Goal: Information Seeking & Learning: Find specific fact

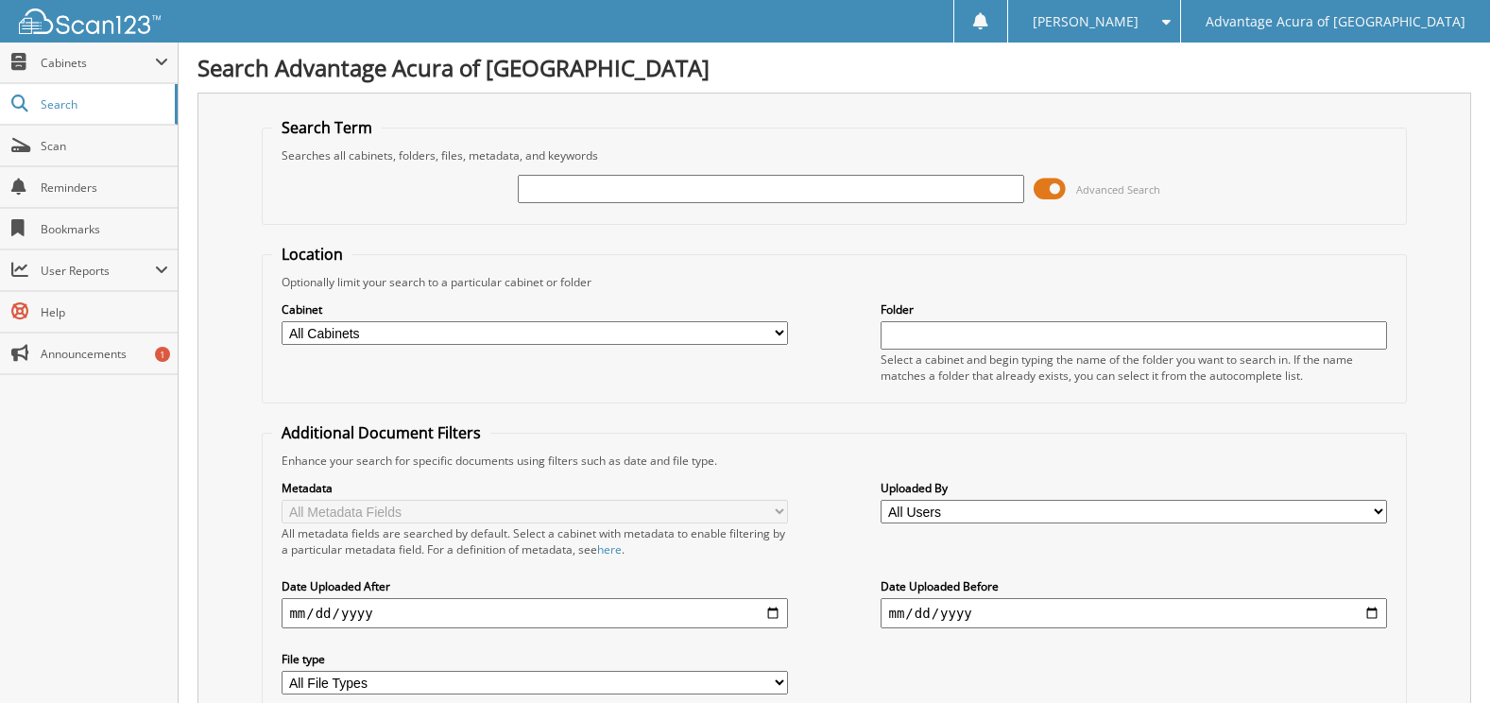
click at [751, 185] on input "text" at bounding box center [770, 189] width 505 height 28
type input "76393"
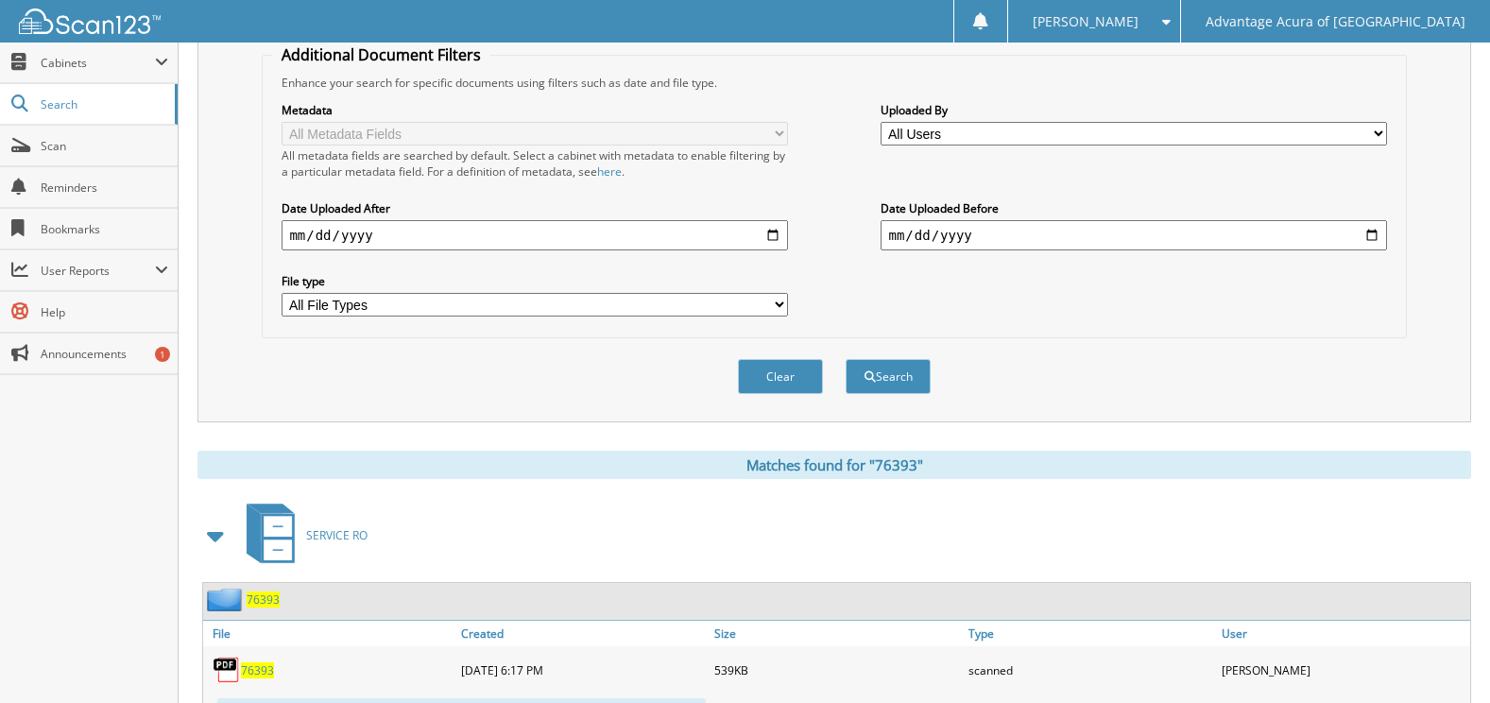
scroll to position [472, 0]
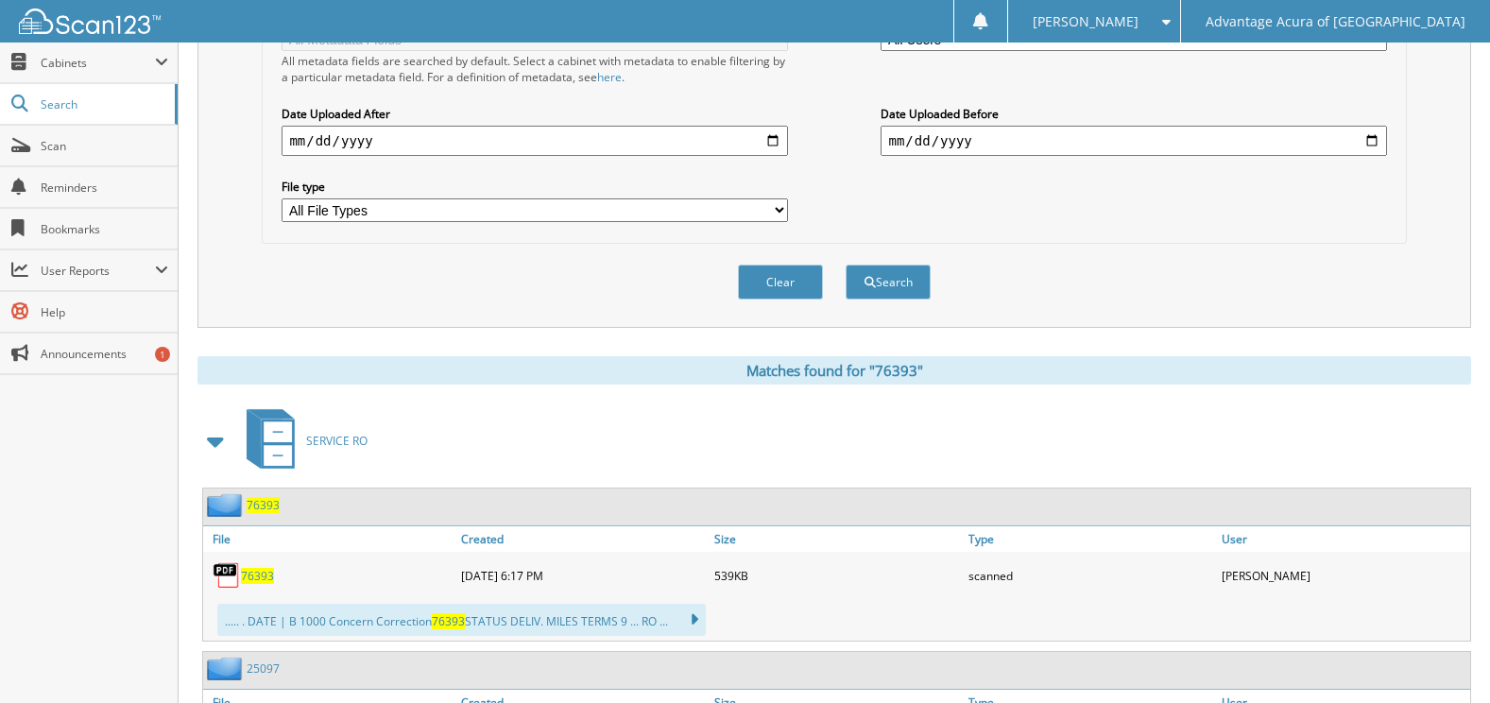
click at [251, 576] on span "76393" at bounding box center [257, 576] width 33 height 16
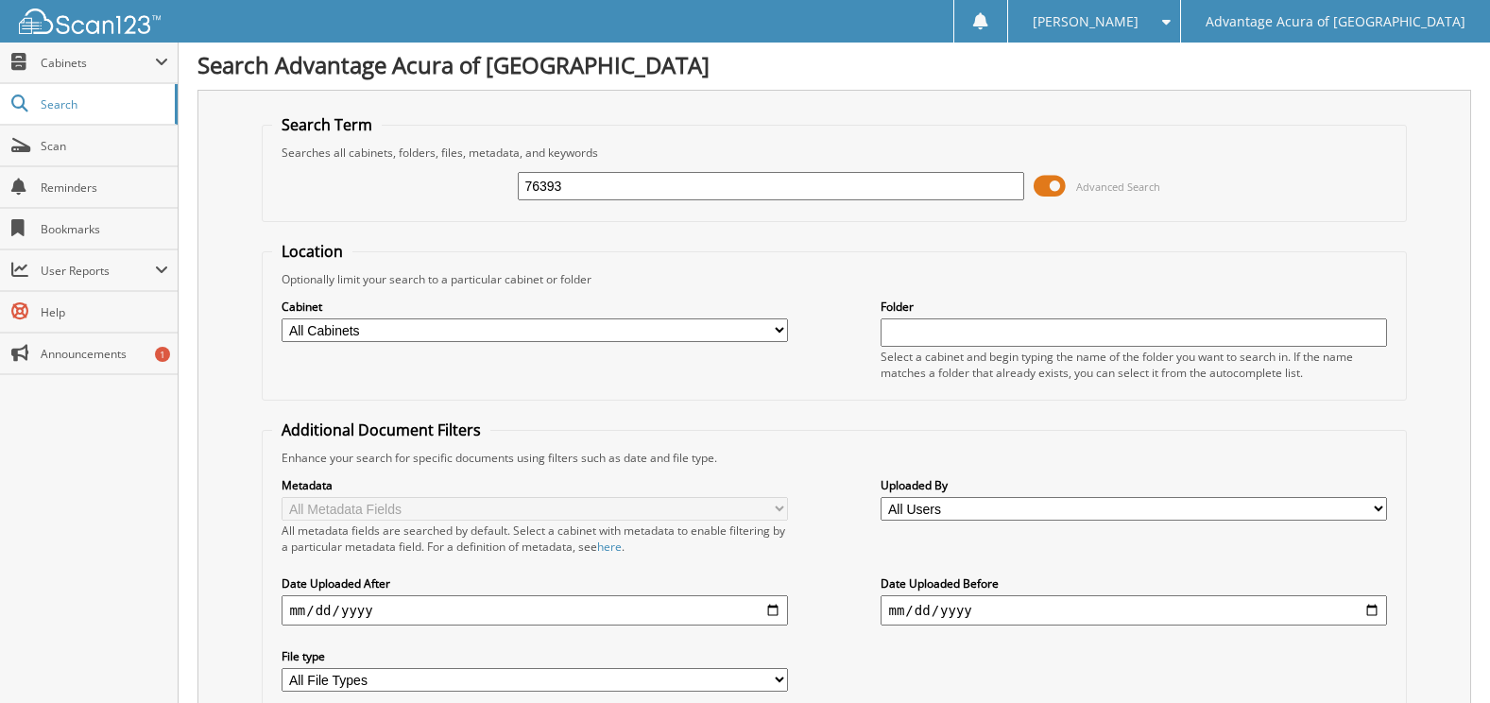
scroll to position [0, 0]
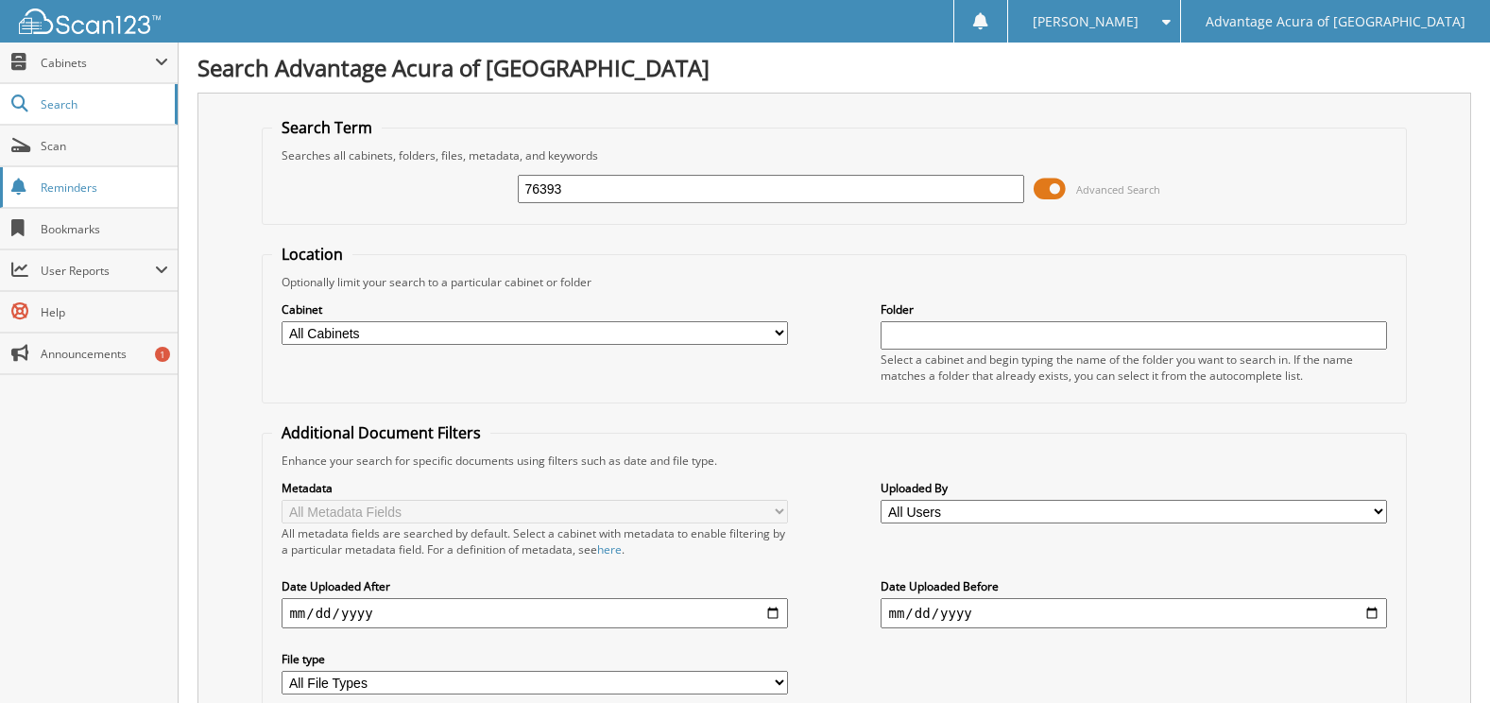
drag, startPoint x: 628, startPoint y: 195, endPoint x: 128, endPoint y: 190, distance: 499.7
click at [128, 190] on body "Stephen H. Settings Logout Advantage Acura of Naperville Close Cabinets My Comp…" at bounding box center [745, 667] width 1490 height 1334
type input "26003"
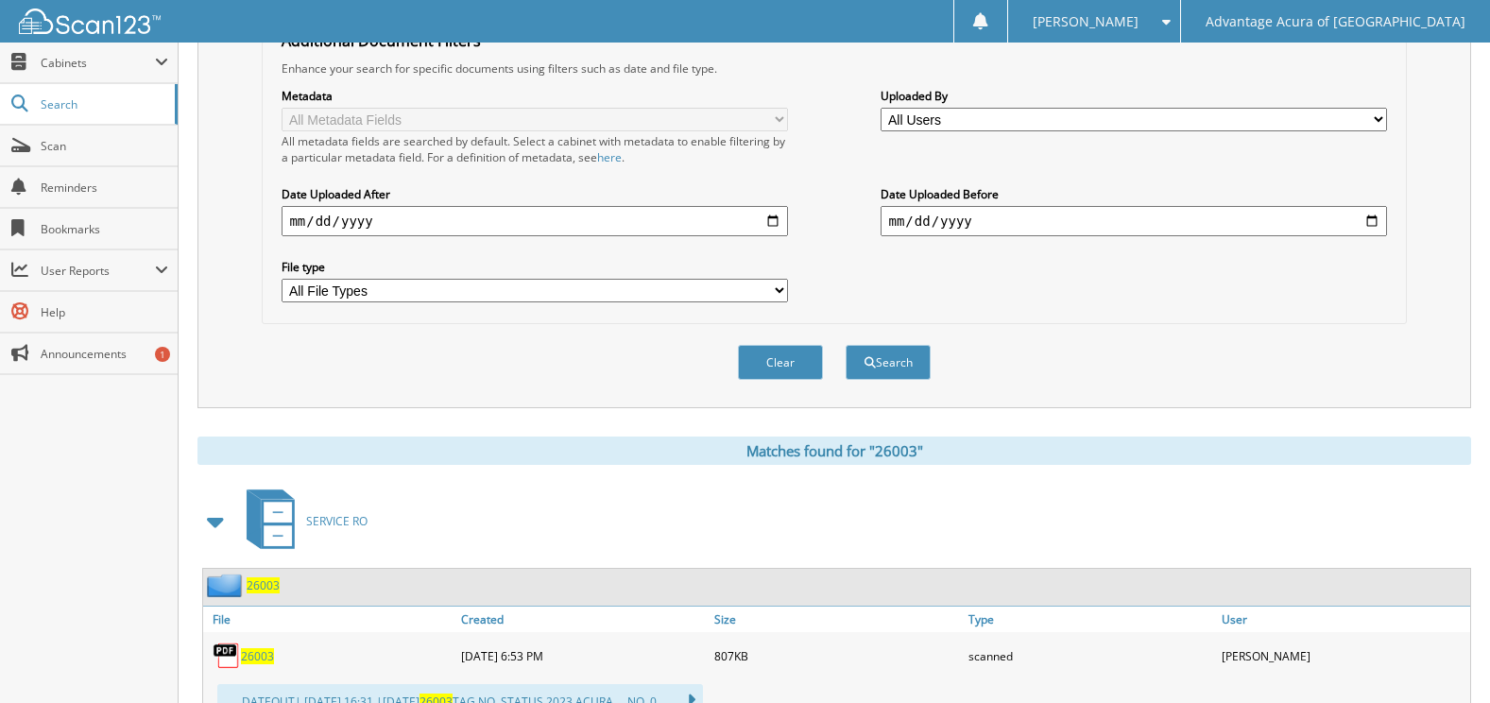
scroll to position [567, 0]
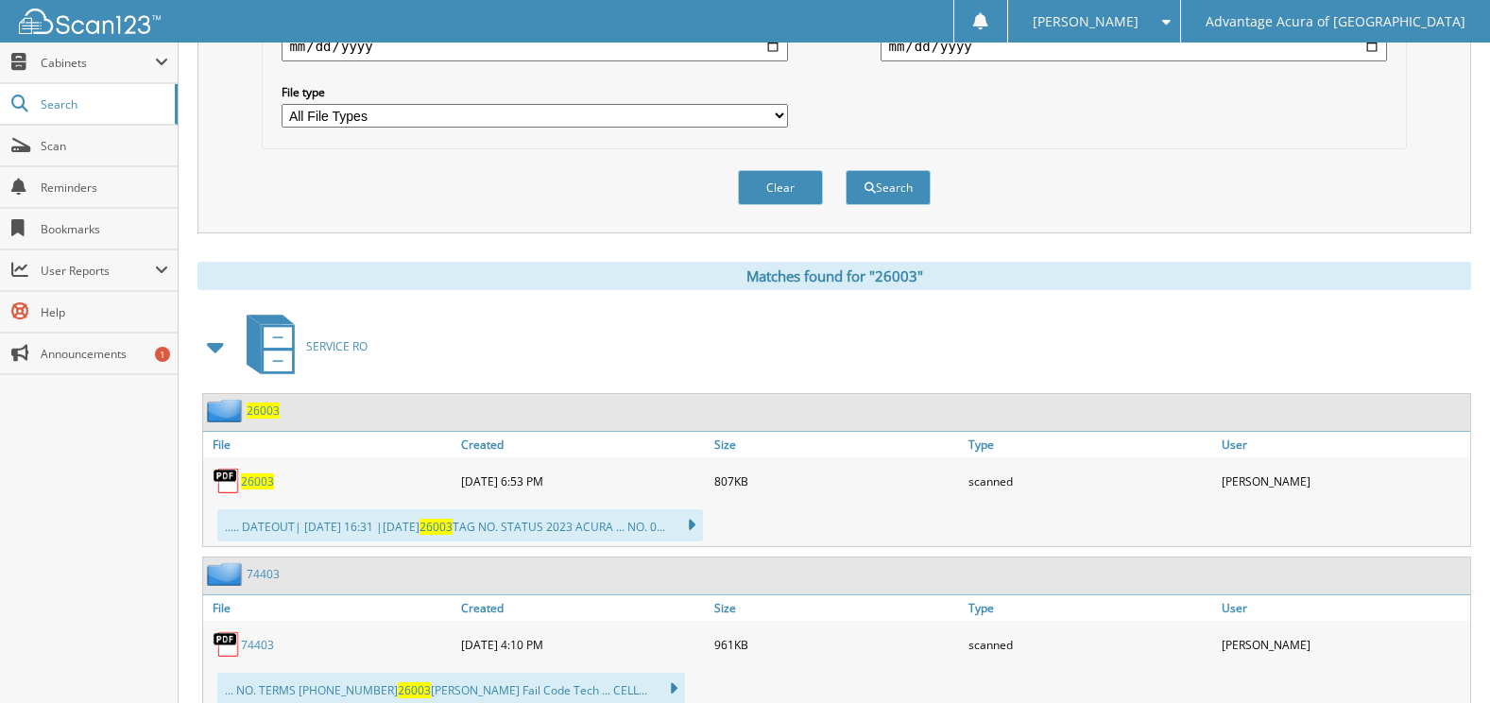
click at [250, 479] on span "26003" at bounding box center [257, 481] width 33 height 16
click at [254, 482] on span "26003" at bounding box center [257, 481] width 33 height 16
click at [272, 478] on span "26003" at bounding box center [257, 481] width 33 height 16
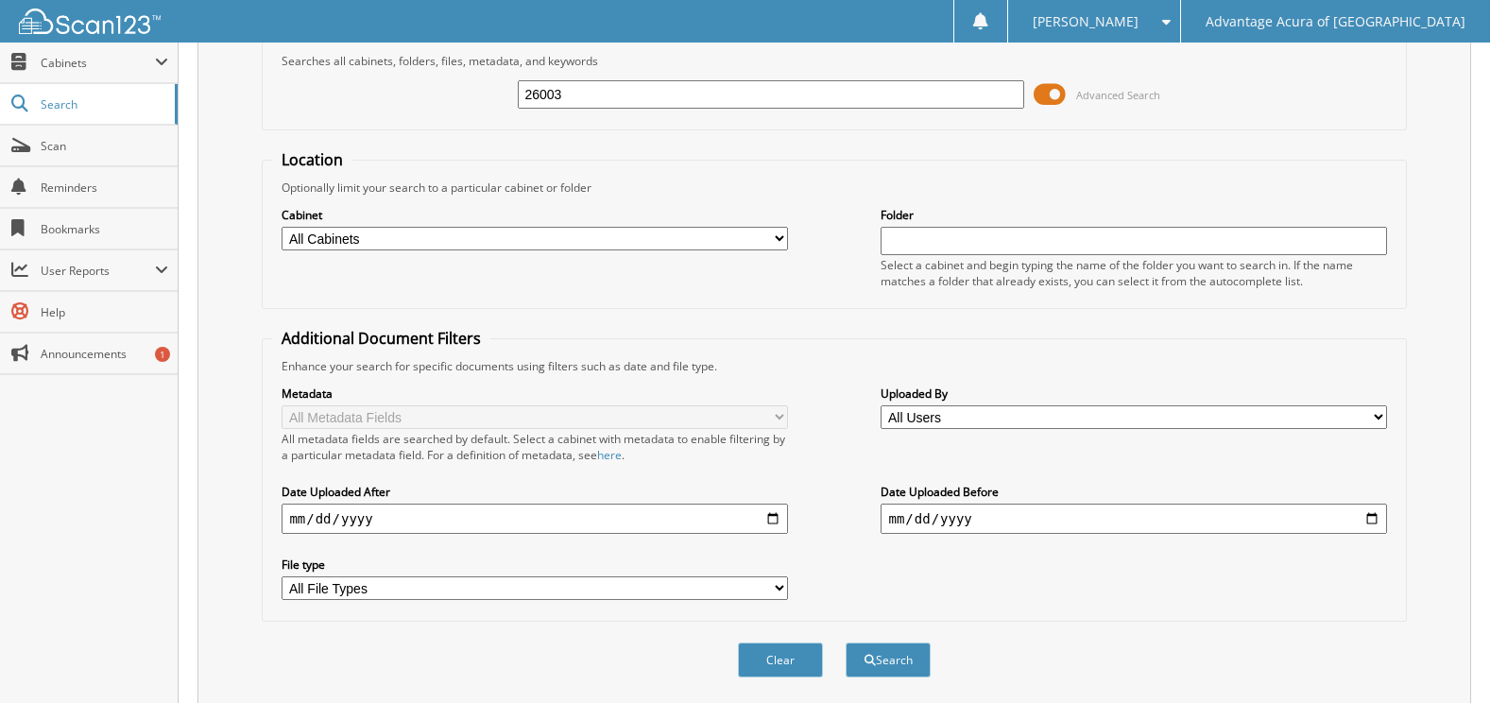
scroll to position [0, 0]
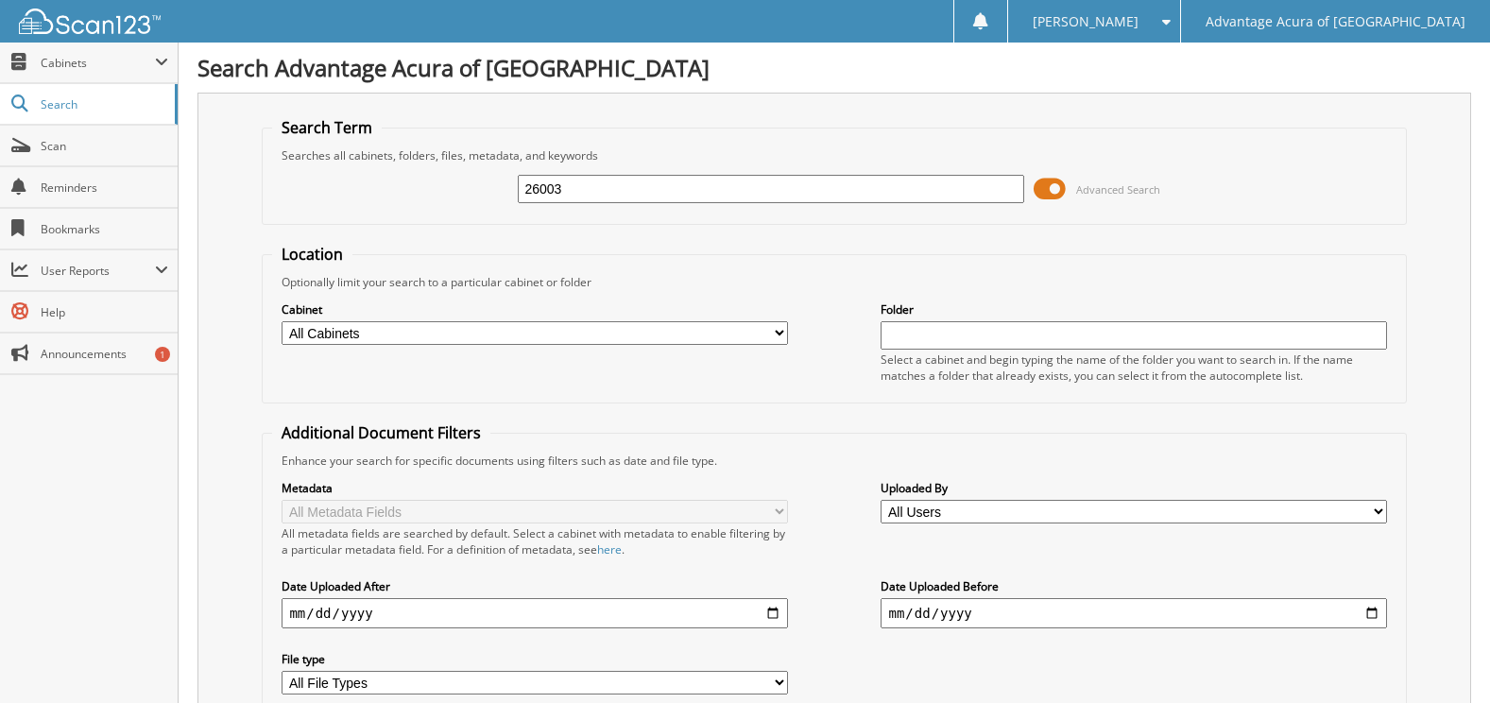
drag, startPoint x: 594, startPoint y: 182, endPoint x: 221, endPoint y: 179, distance: 373.1
click at [228, 180] on div "Search Term Searches all cabinets, folders, files, metadata, and keywords 26003…" at bounding box center [833, 446] width 1273 height 707
type input "76008"
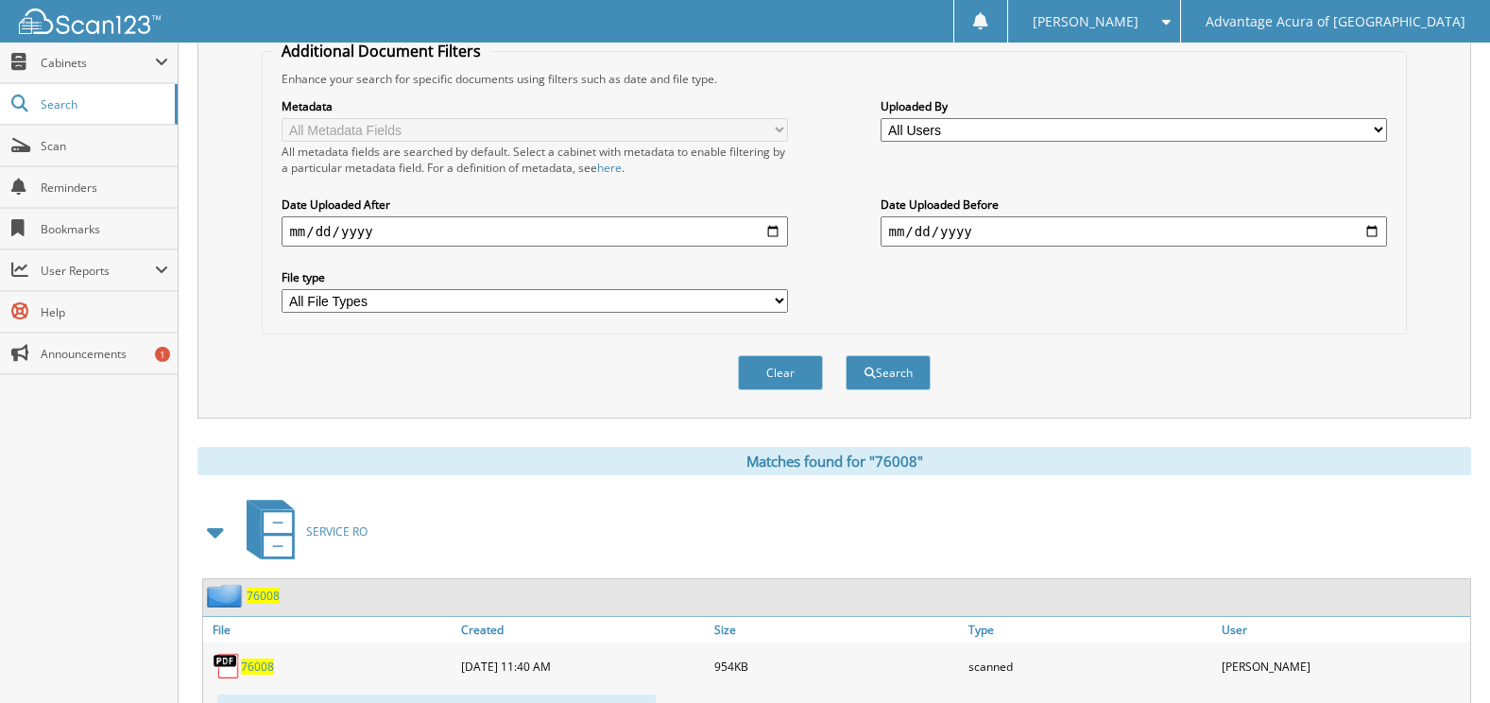
scroll to position [472, 0]
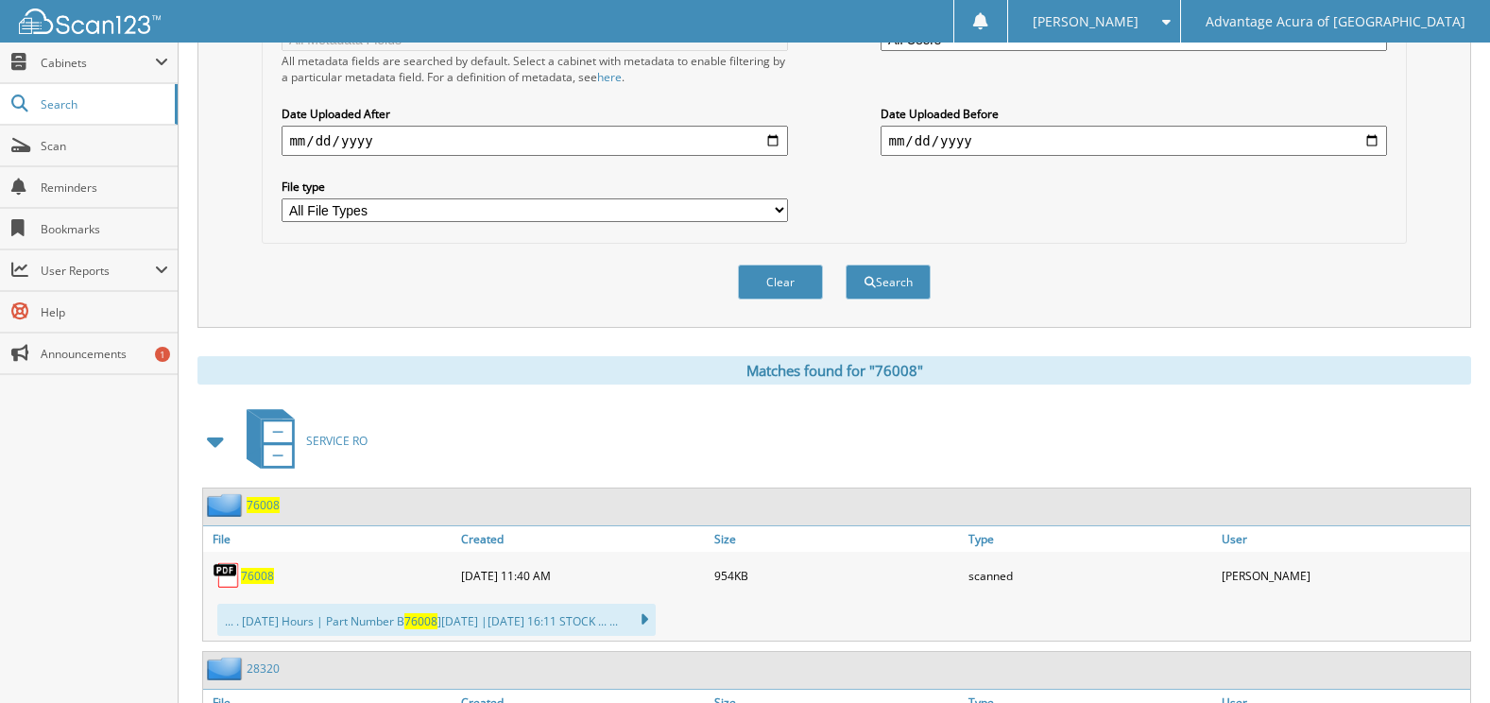
click at [272, 505] on span "76008" at bounding box center [263, 505] width 33 height 16
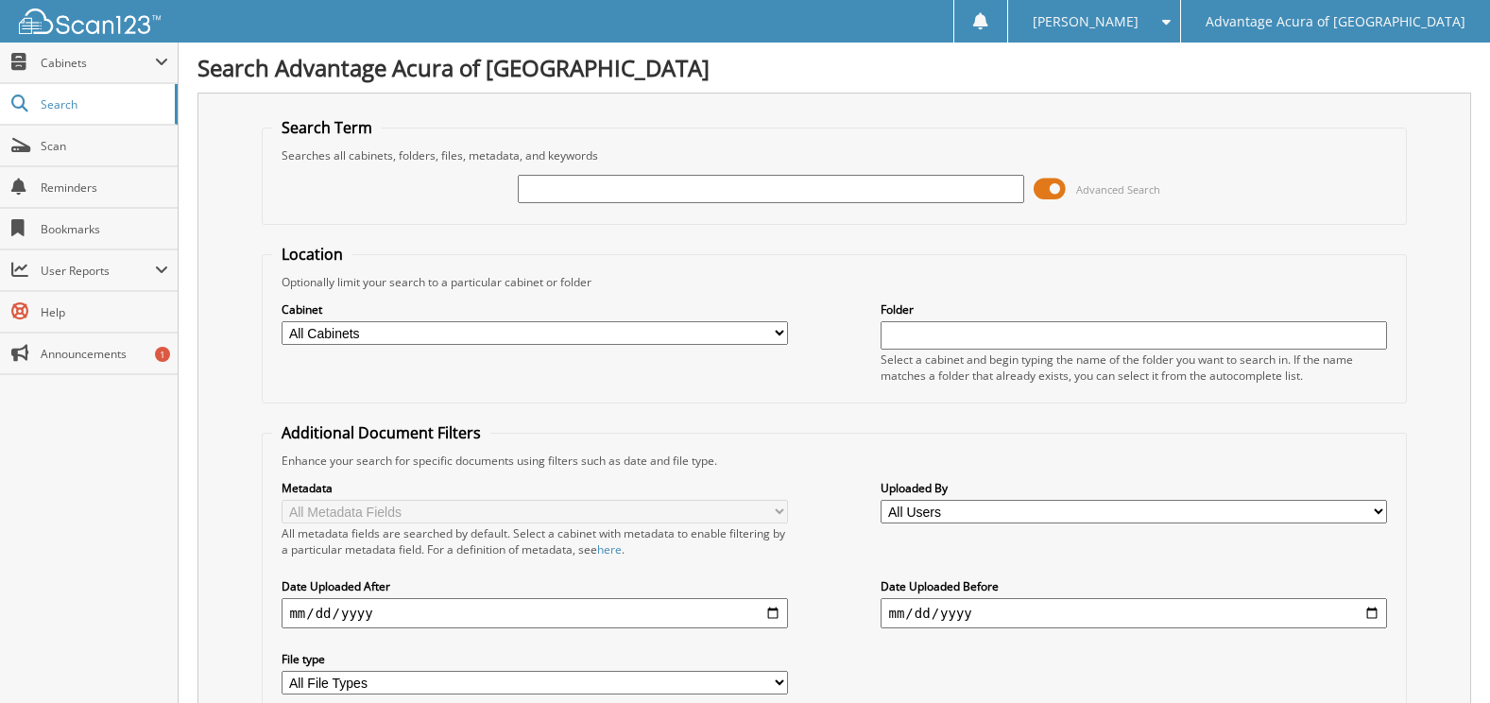
click at [594, 185] on input "text" at bounding box center [770, 189] width 505 height 28
type input "74403"
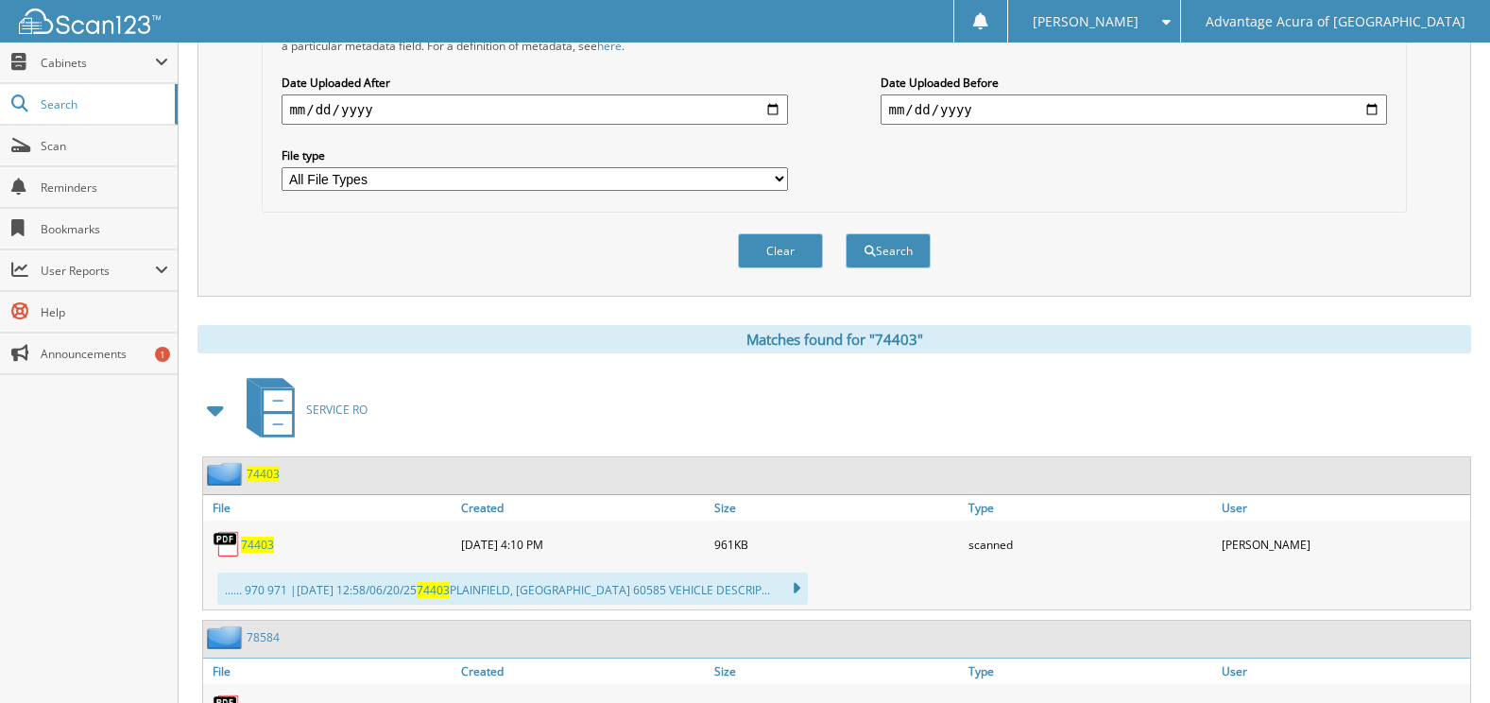
scroll to position [622, 0]
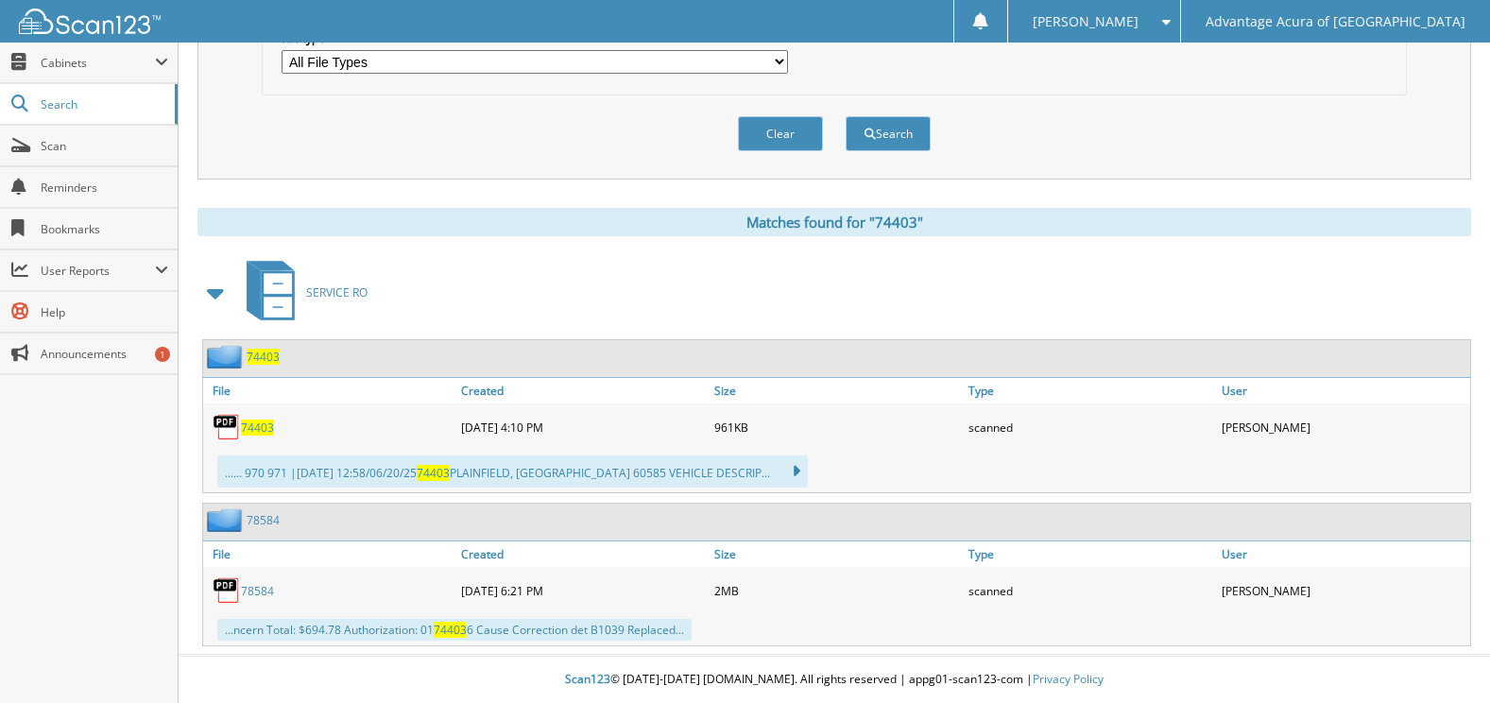
click at [273, 363] on span "74403" at bounding box center [263, 357] width 33 height 16
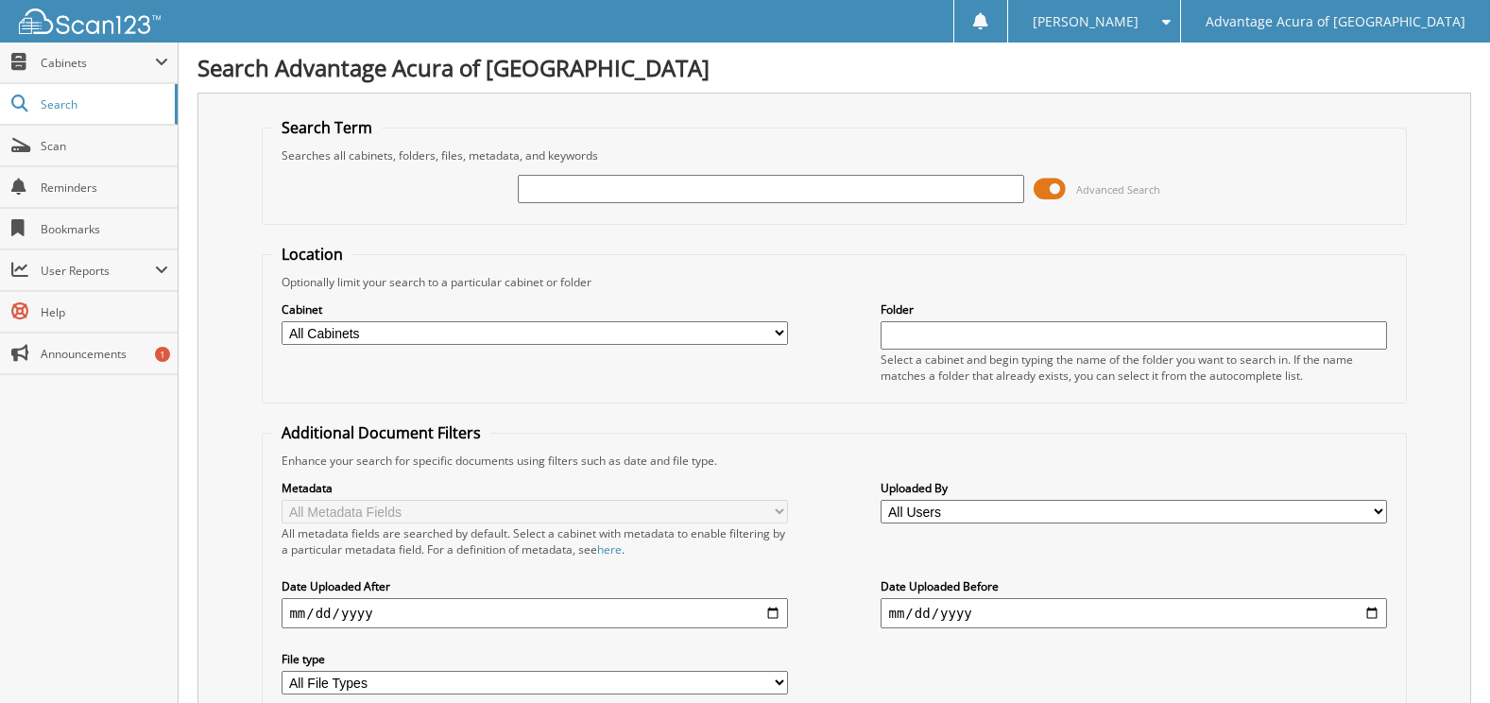
click at [577, 197] on input "text" at bounding box center [770, 189] width 505 height 28
drag, startPoint x: 603, startPoint y: 209, endPoint x: 598, endPoint y: 192, distance: 17.6
click at [602, 209] on div "Advanced Search" at bounding box center [833, 188] width 1123 height 51
click at [598, 192] on input "text" at bounding box center [770, 189] width 505 height 28
click at [598, 190] on input "text" at bounding box center [770, 189] width 505 height 28
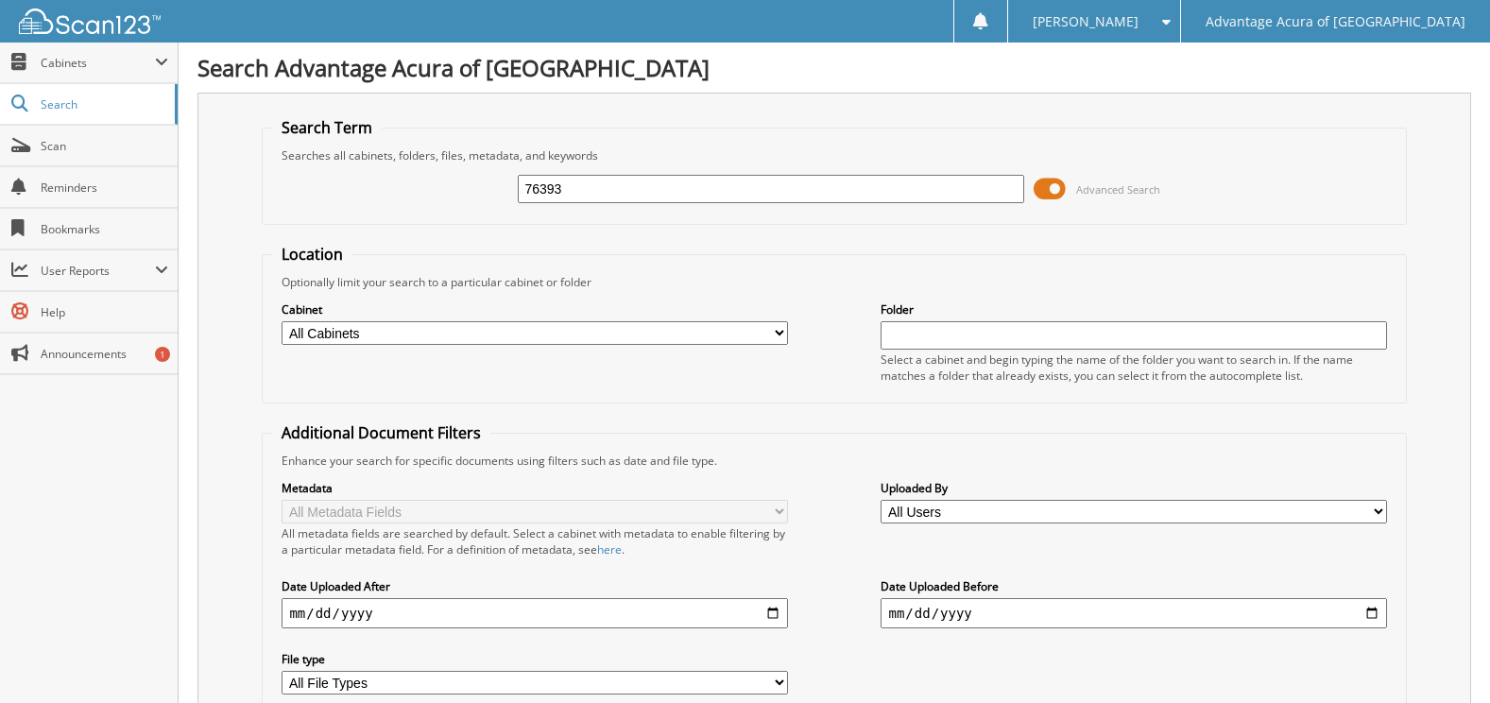
type input "76393"
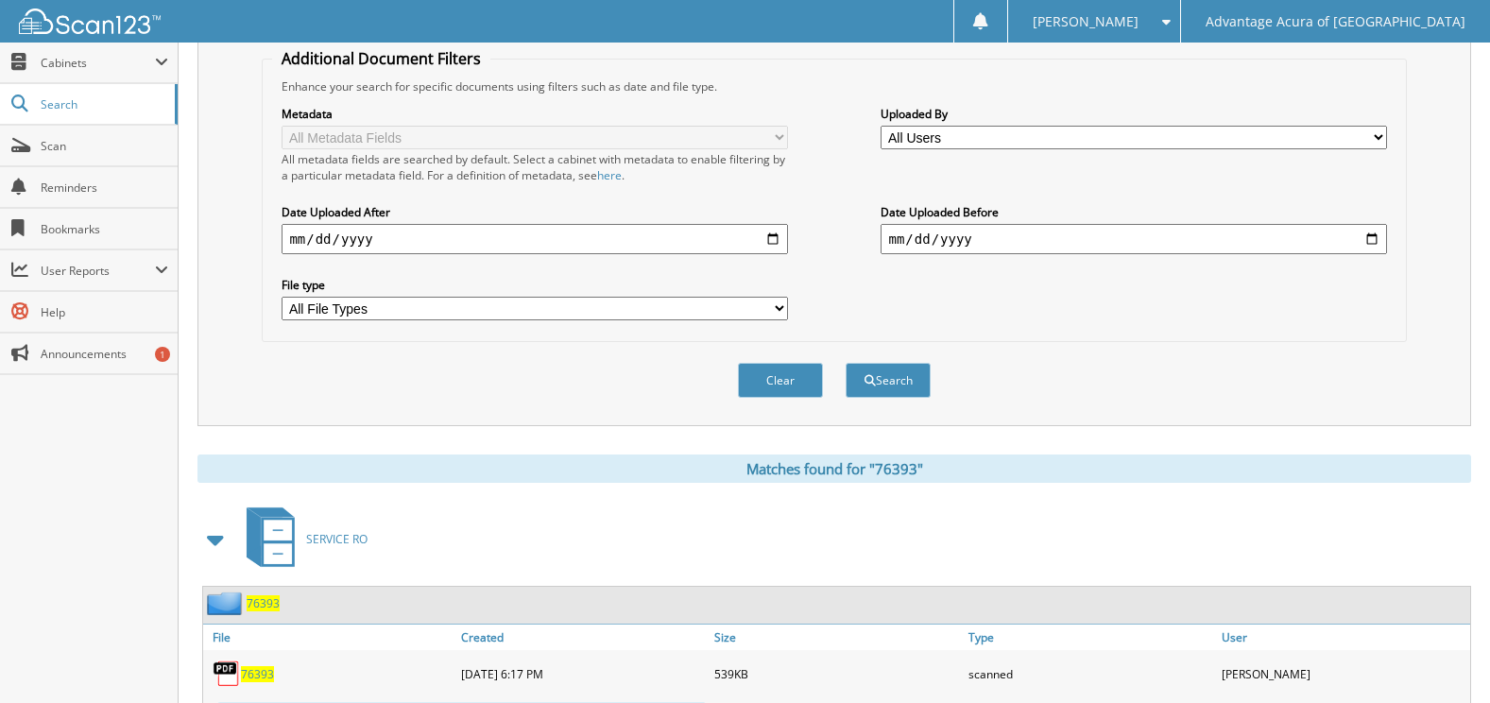
scroll to position [567, 0]
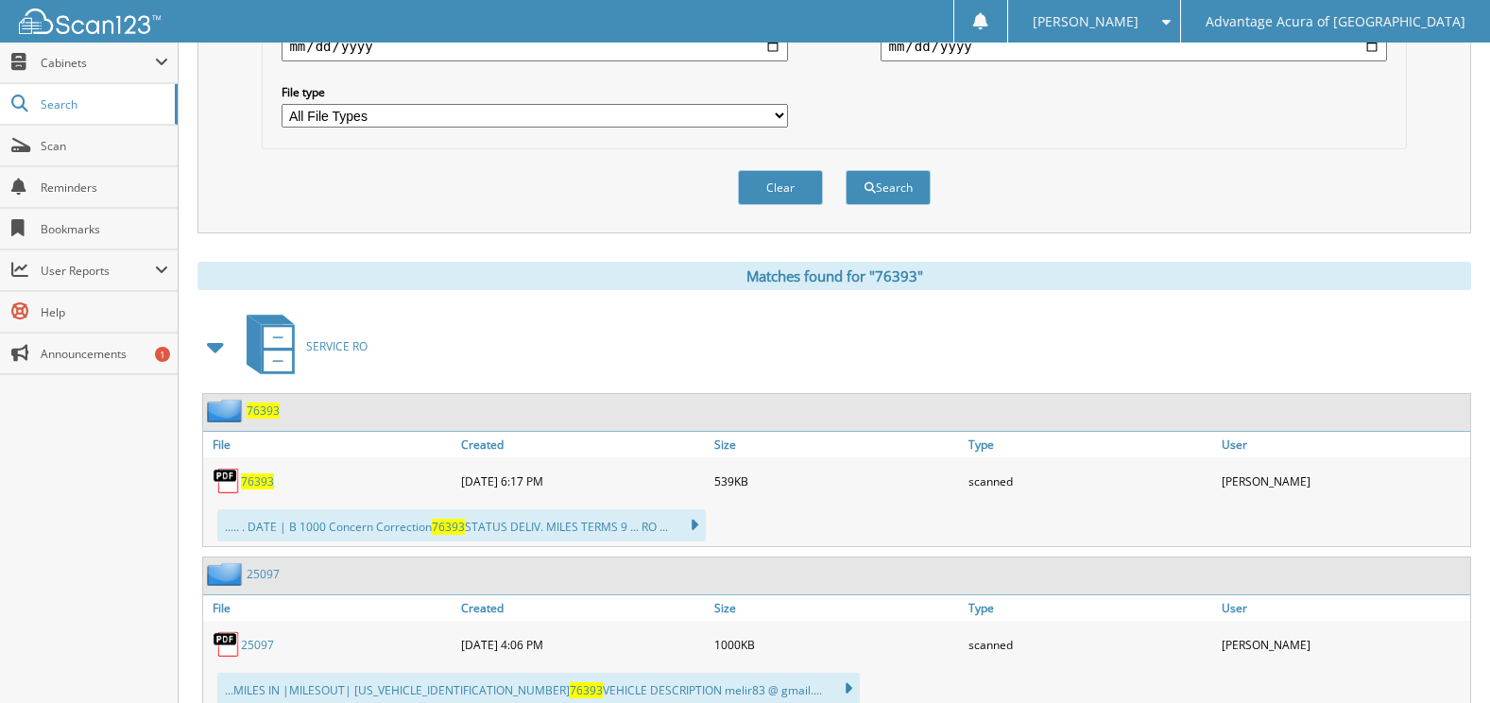
click at [260, 479] on span "76393" at bounding box center [257, 481] width 33 height 16
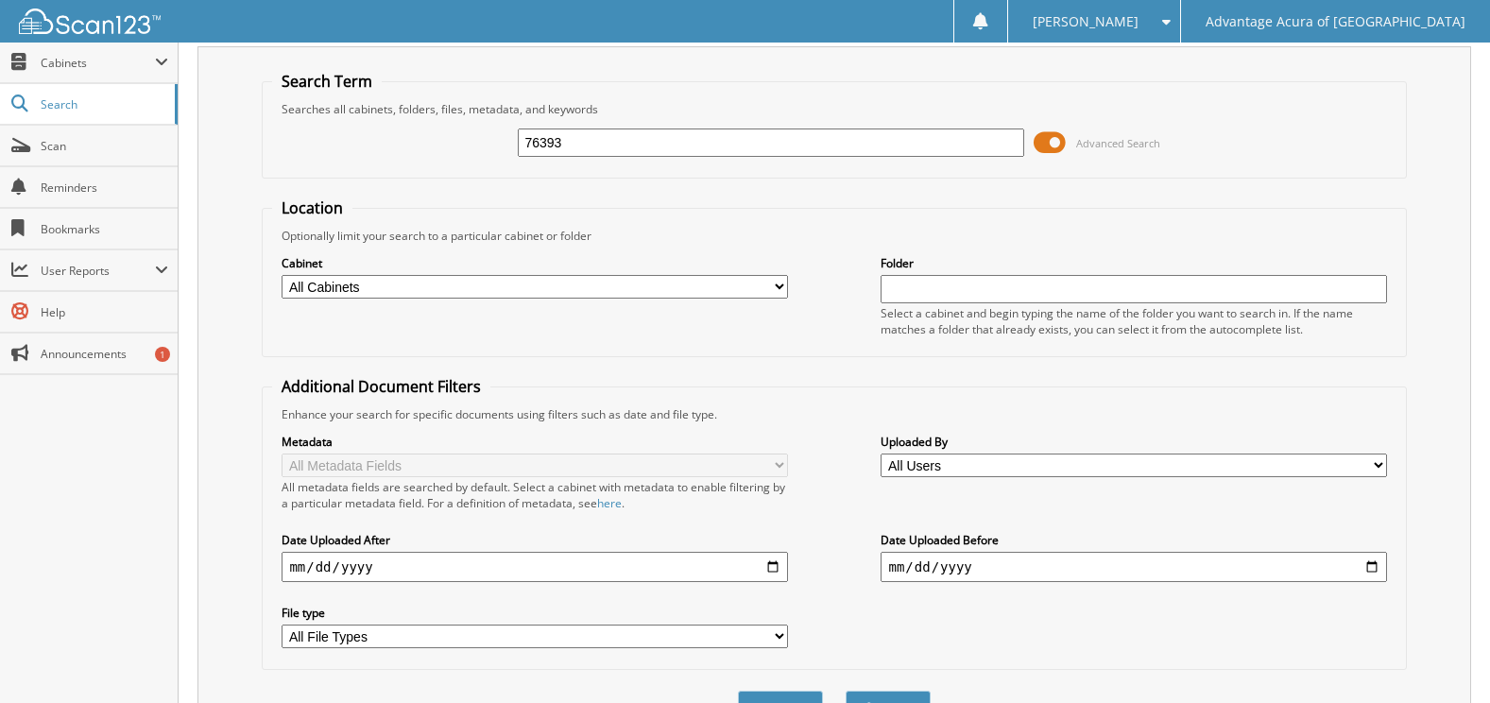
scroll to position [0, 0]
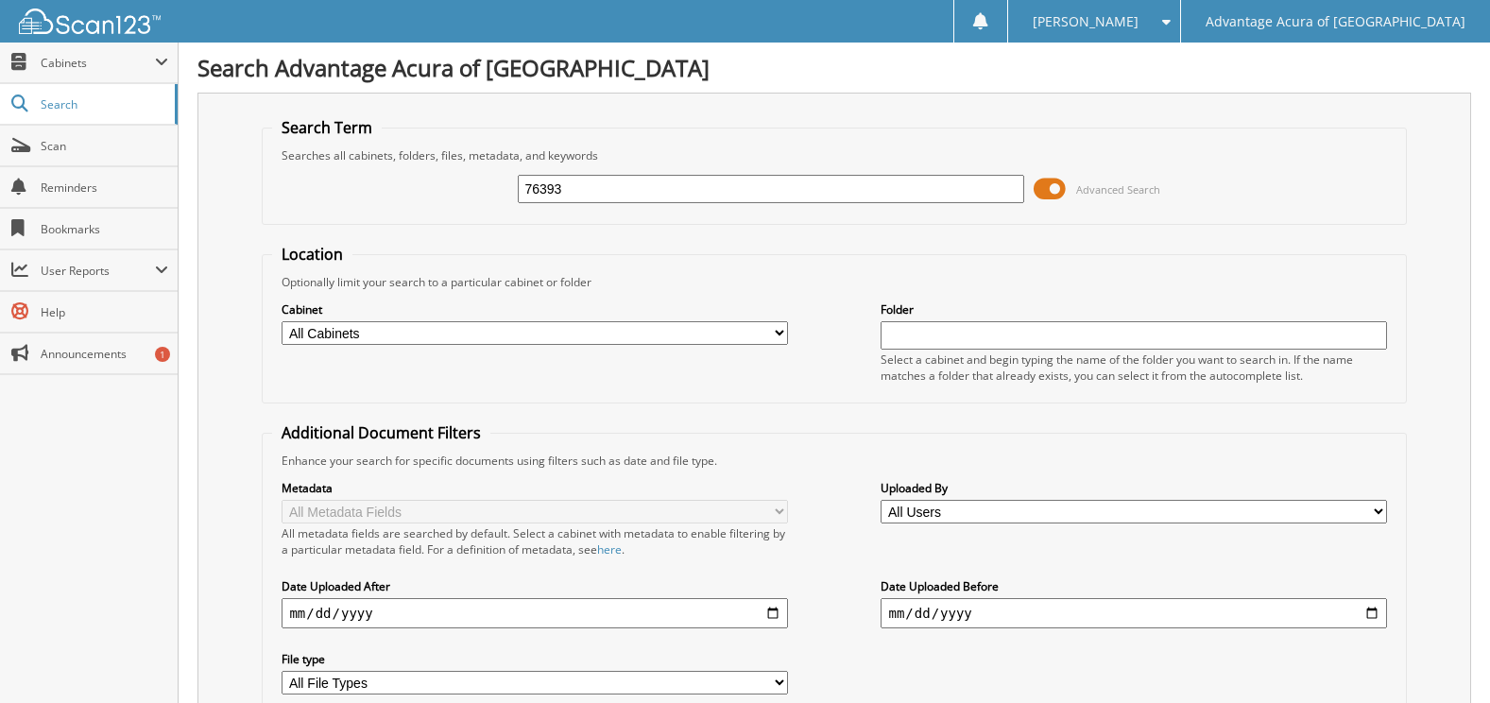
drag, startPoint x: 668, startPoint y: 196, endPoint x: 502, endPoint y: 198, distance: 165.3
click at [502, 198] on div "76393 Advanced Search" at bounding box center [833, 188] width 1123 height 51
click at [597, 199] on input "76393" at bounding box center [770, 189] width 505 height 28
type input "77203"
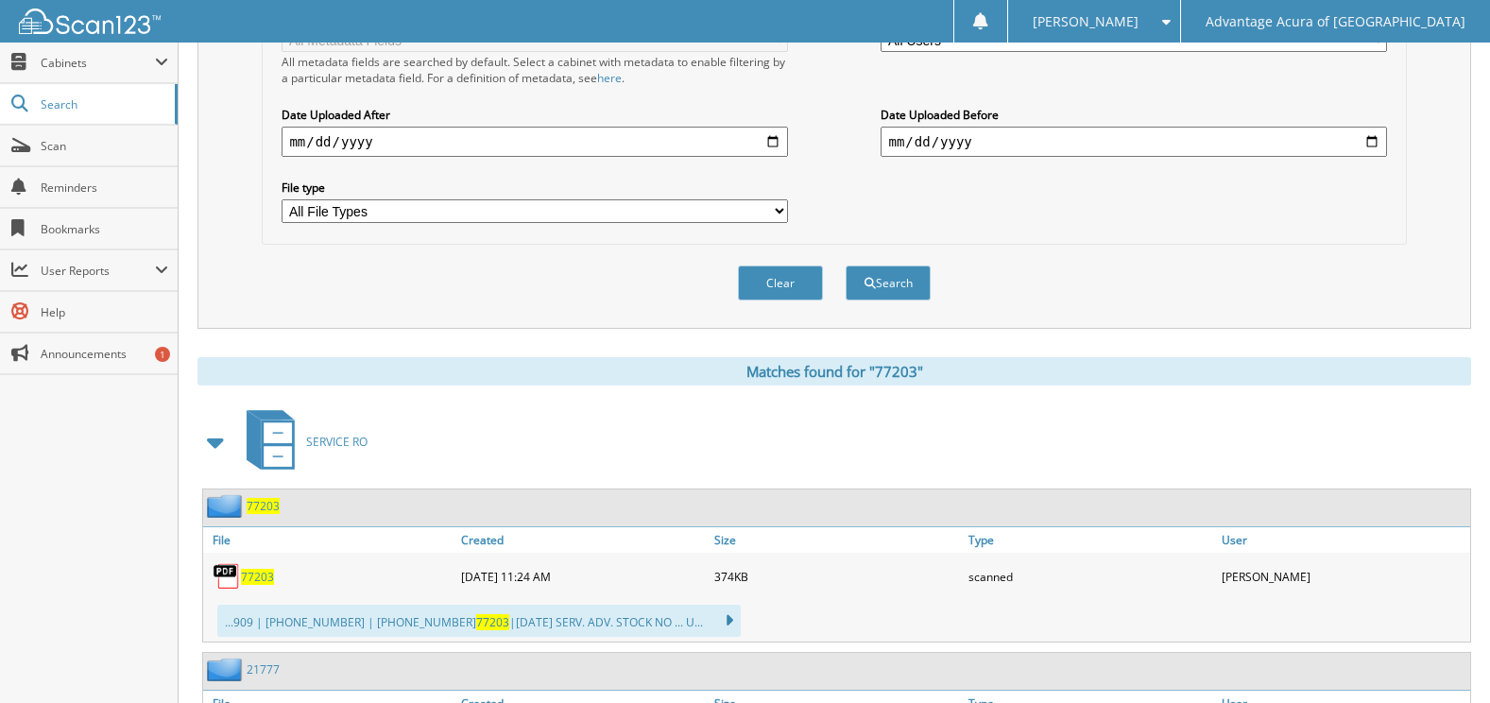
scroll to position [472, 0]
click at [271, 498] on div "77203" at bounding box center [241, 505] width 77 height 24
click at [268, 514] on div "77203" at bounding box center [241, 505] width 77 height 24
click at [273, 512] on span "77203" at bounding box center [263, 505] width 33 height 16
